Goal: Task Accomplishment & Management: Use online tool/utility

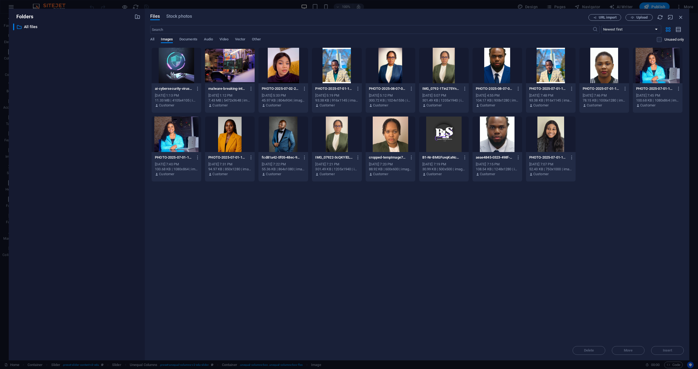
select select "%"
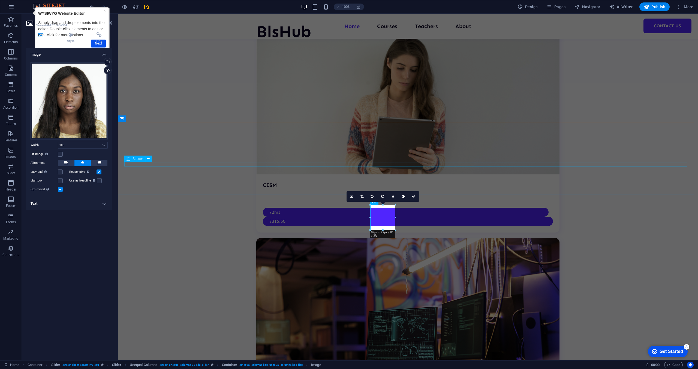
scroll to position [1409, 0]
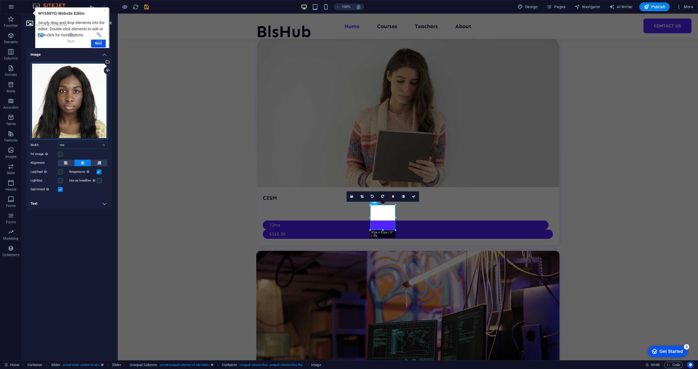
click at [43, 105] on div "Drag files here, click to choose files or select files from Files or our free s…" at bounding box center [69, 100] width 77 height 77
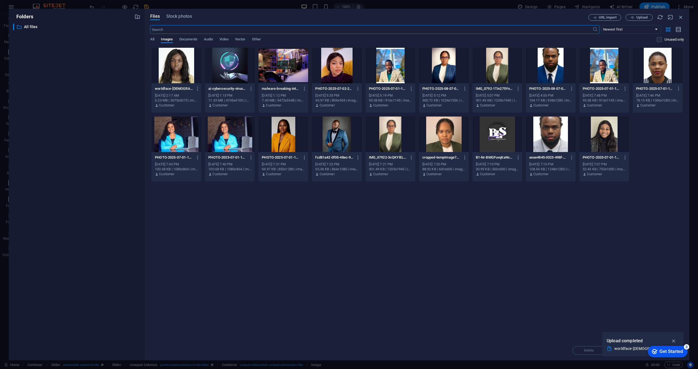
click at [187, 68] on div at bounding box center [177, 65] width 50 height 35
click at [187, 68] on div "1" at bounding box center [177, 65] width 50 height 35
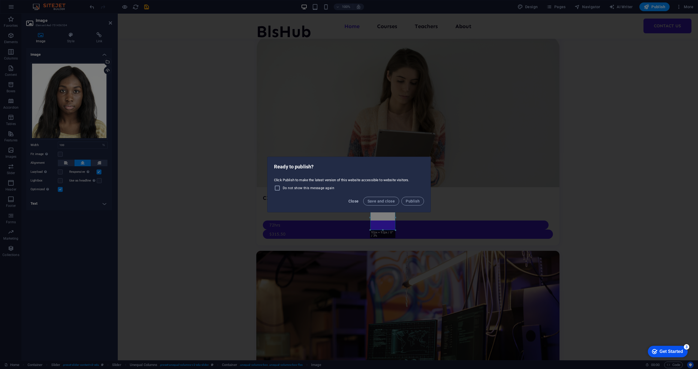
click at [356, 204] on button "Close" at bounding box center [353, 201] width 15 height 9
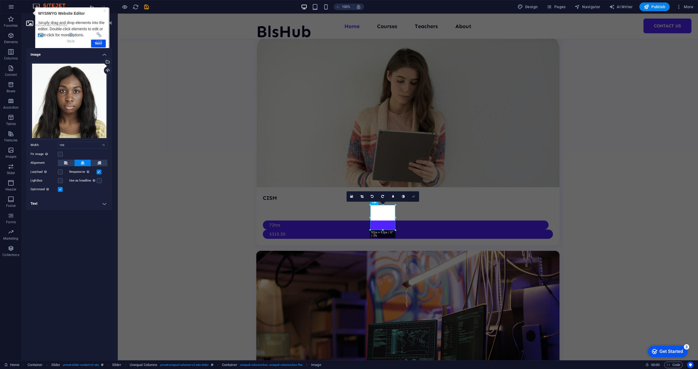
click at [415, 195] on icon at bounding box center [413, 196] width 3 height 3
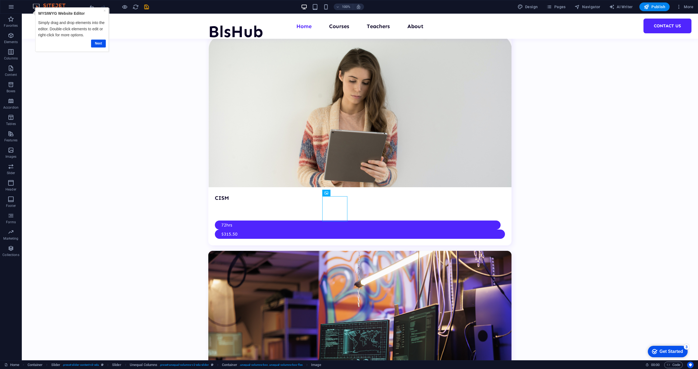
click at [104, 13] on div "×" at bounding box center [105, 11] width 2 height 6
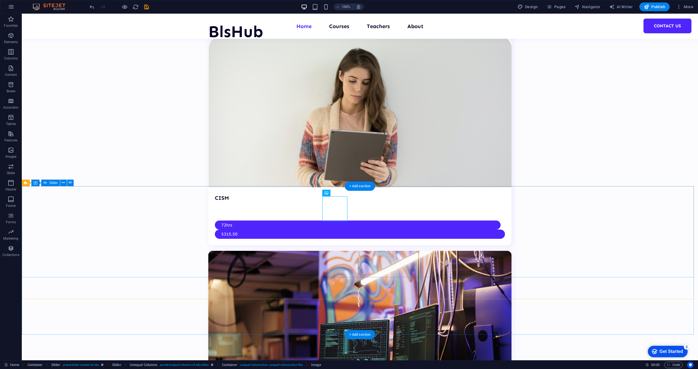
select select "%"
select select "ms"
